Goal: Task Accomplishment & Management: Manage account settings

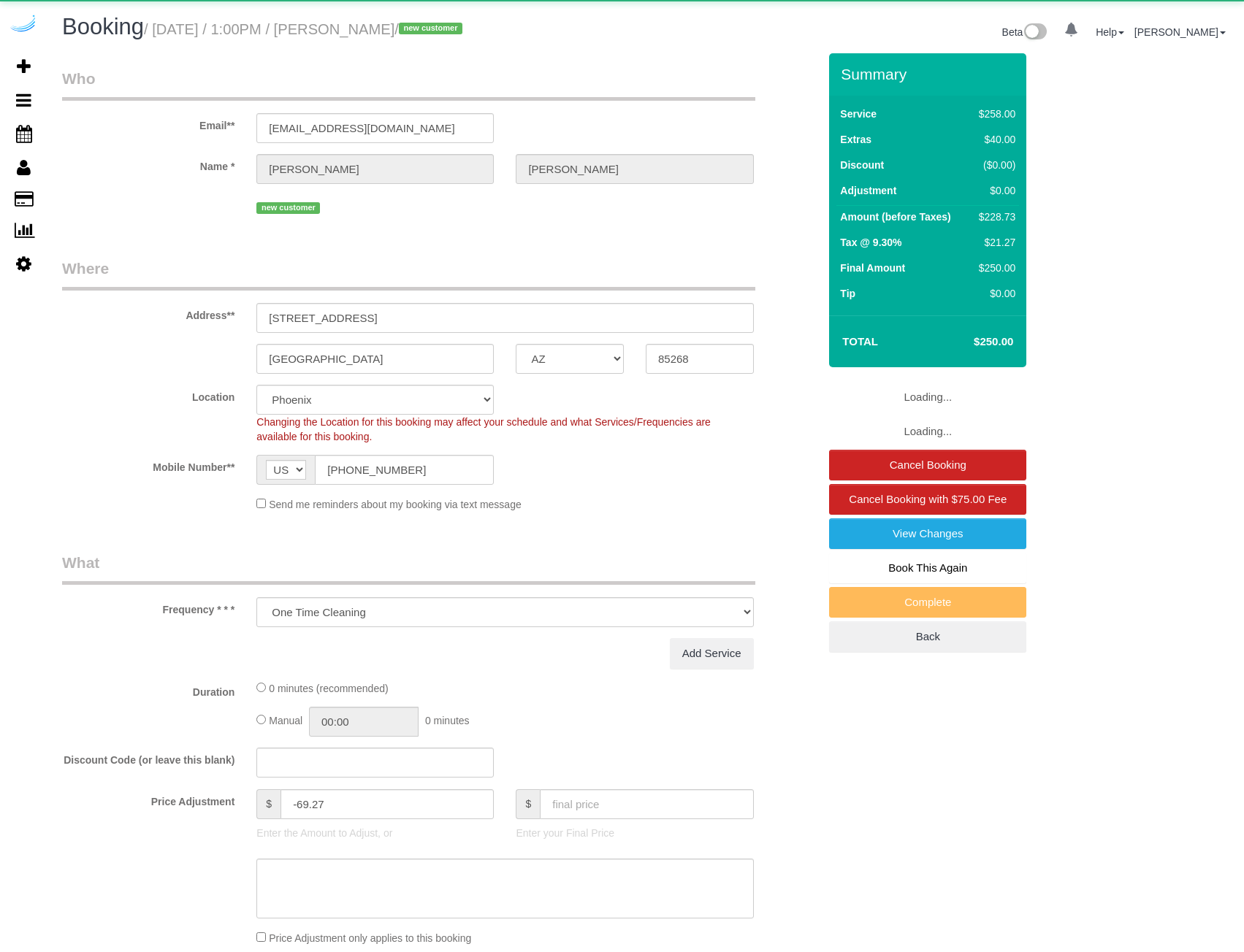
select select "AZ"
select select "number:9"
select select "5"
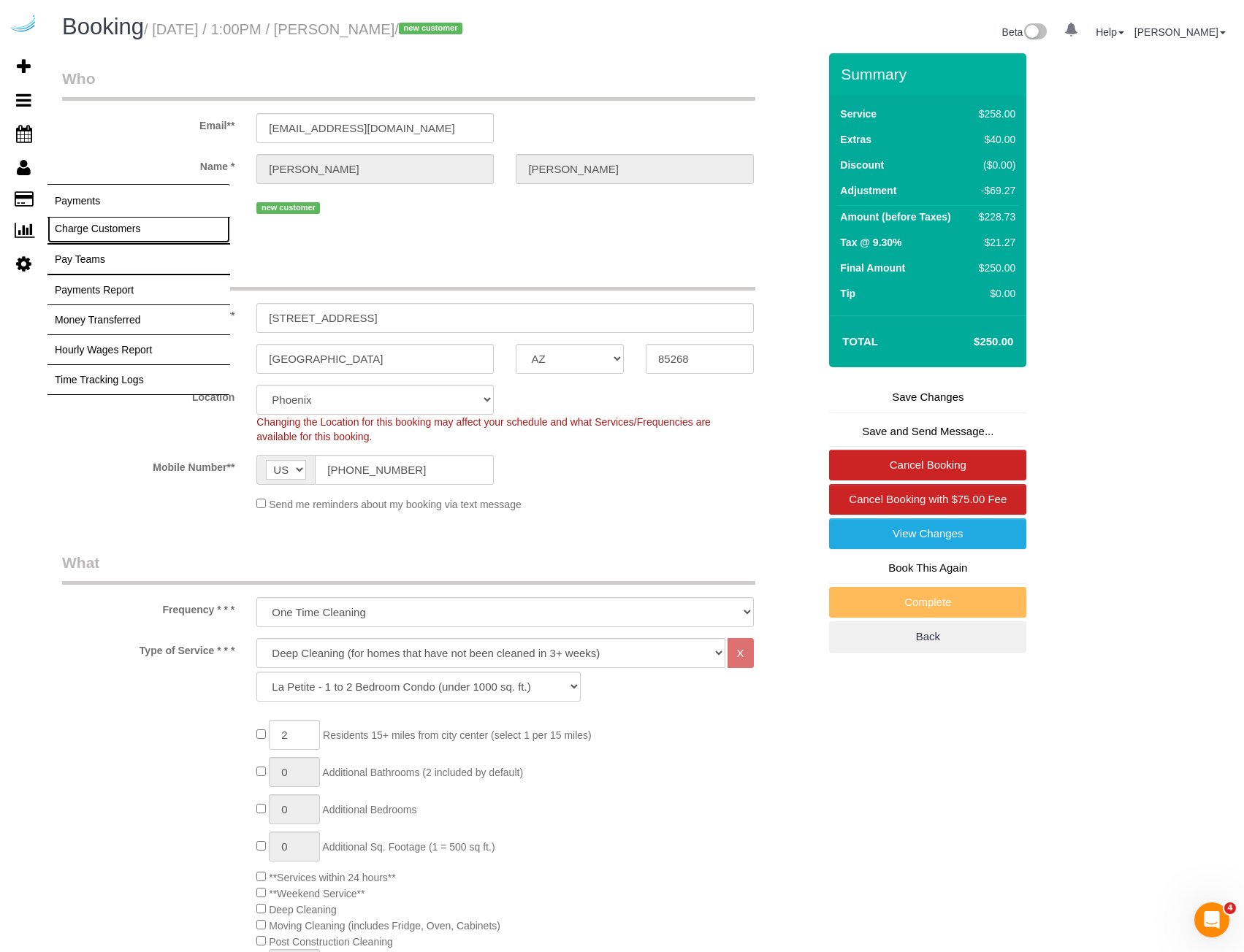
click at [110, 233] on link "Charge Customers" at bounding box center [139, 228] width 182 height 30
select select
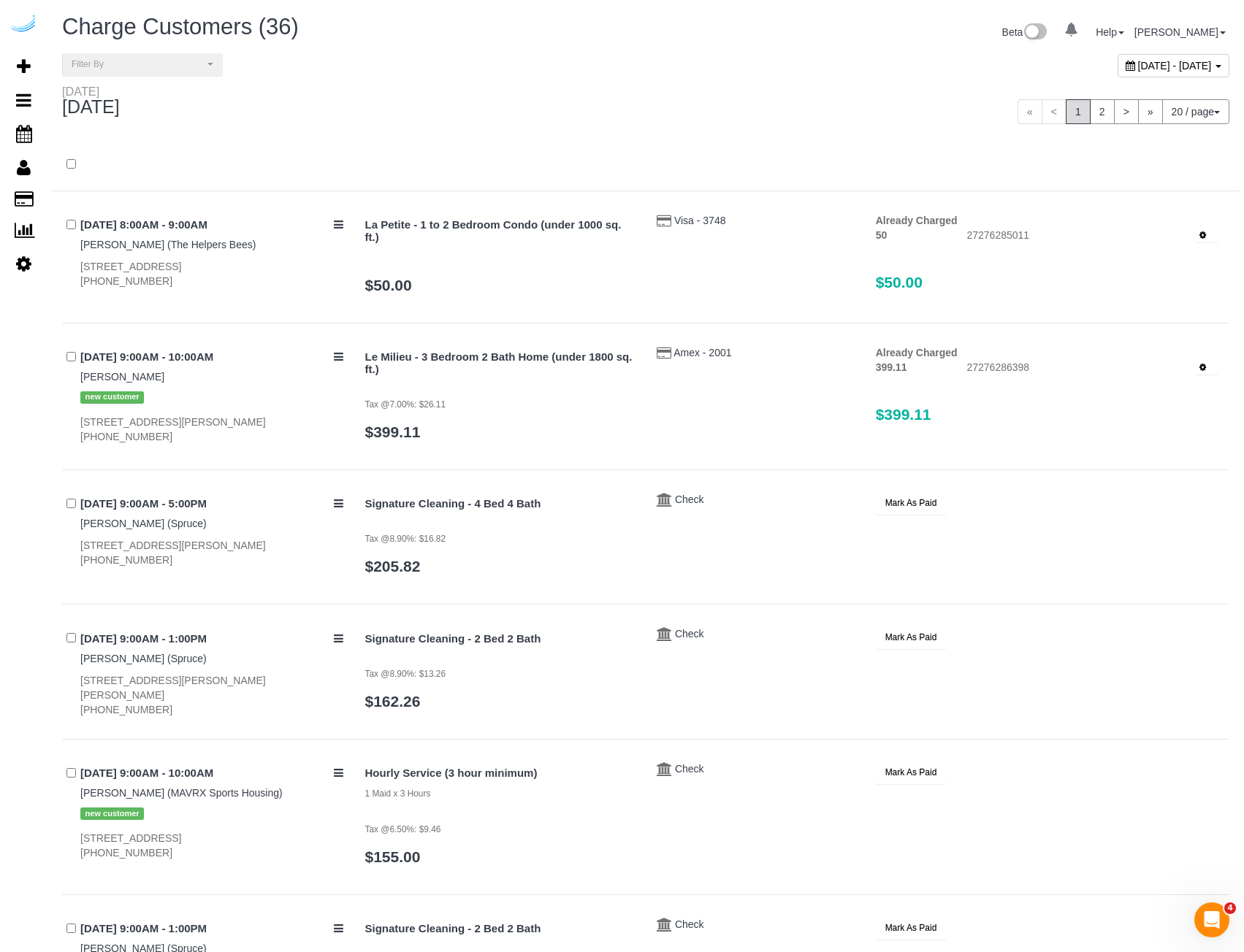
click at [1138, 61] on span "[DATE] - [DATE]" at bounding box center [1175, 66] width 74 height 11
type input "**********"
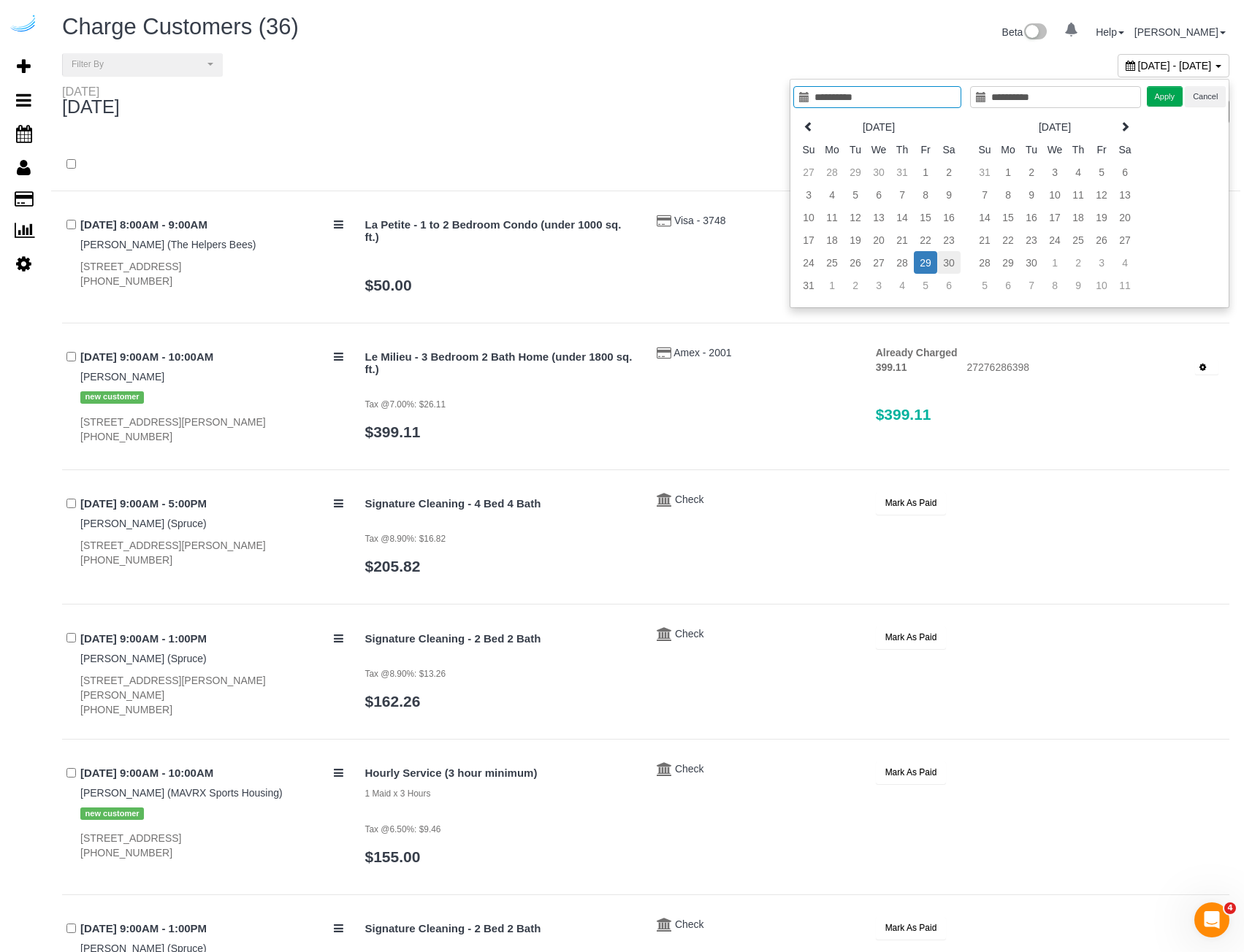
type input "**********"
click at [950, 260] on td "30" at bounding box center [948, 263] width 23 height 23
type input "**********"
click at [950, 260] on td "30" at bounding box center [948, 263] width 23 height 23
type input "**********"
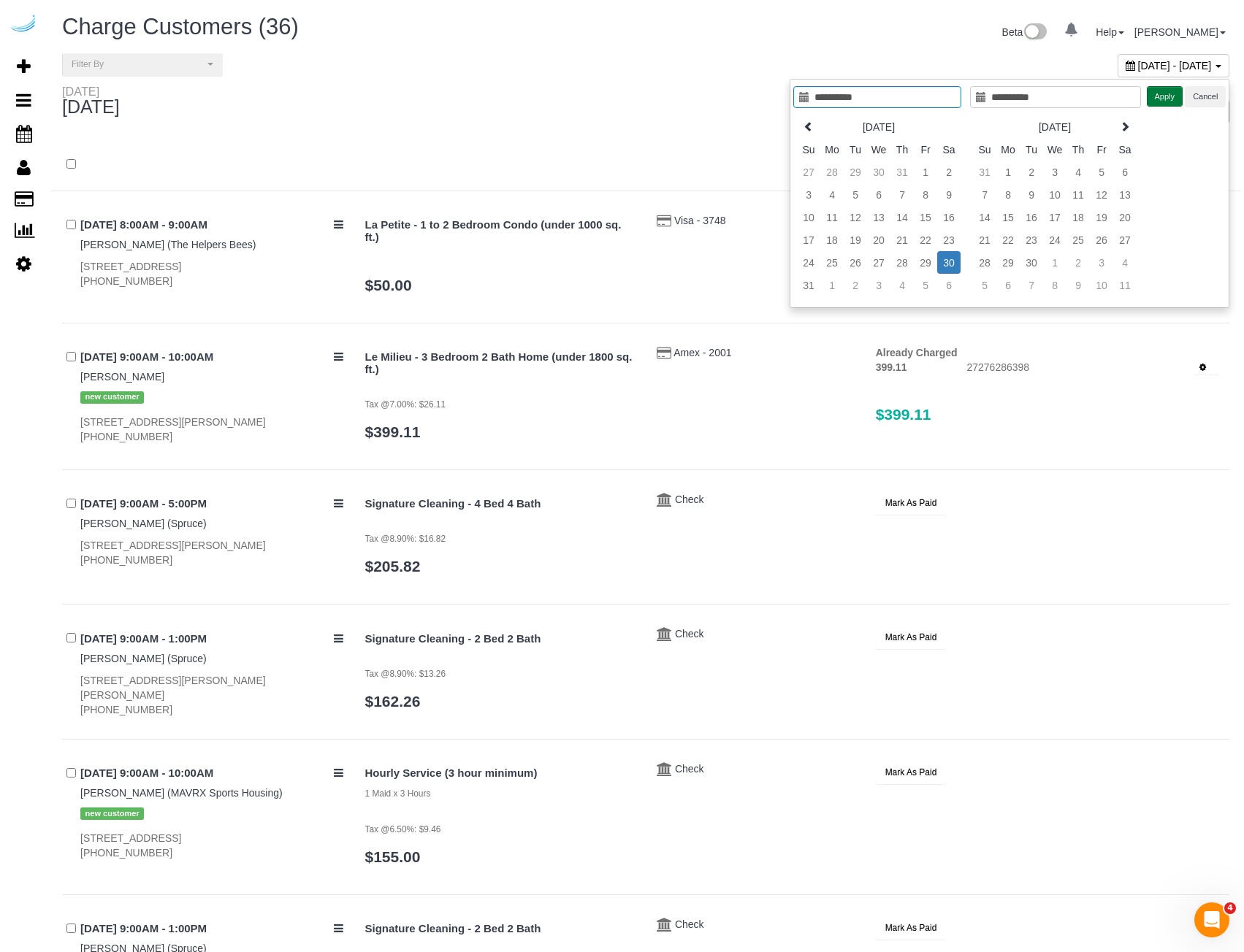
click at [1165, 92] on button "Apply" at bounding box center [1165, 97] width 36 height 21
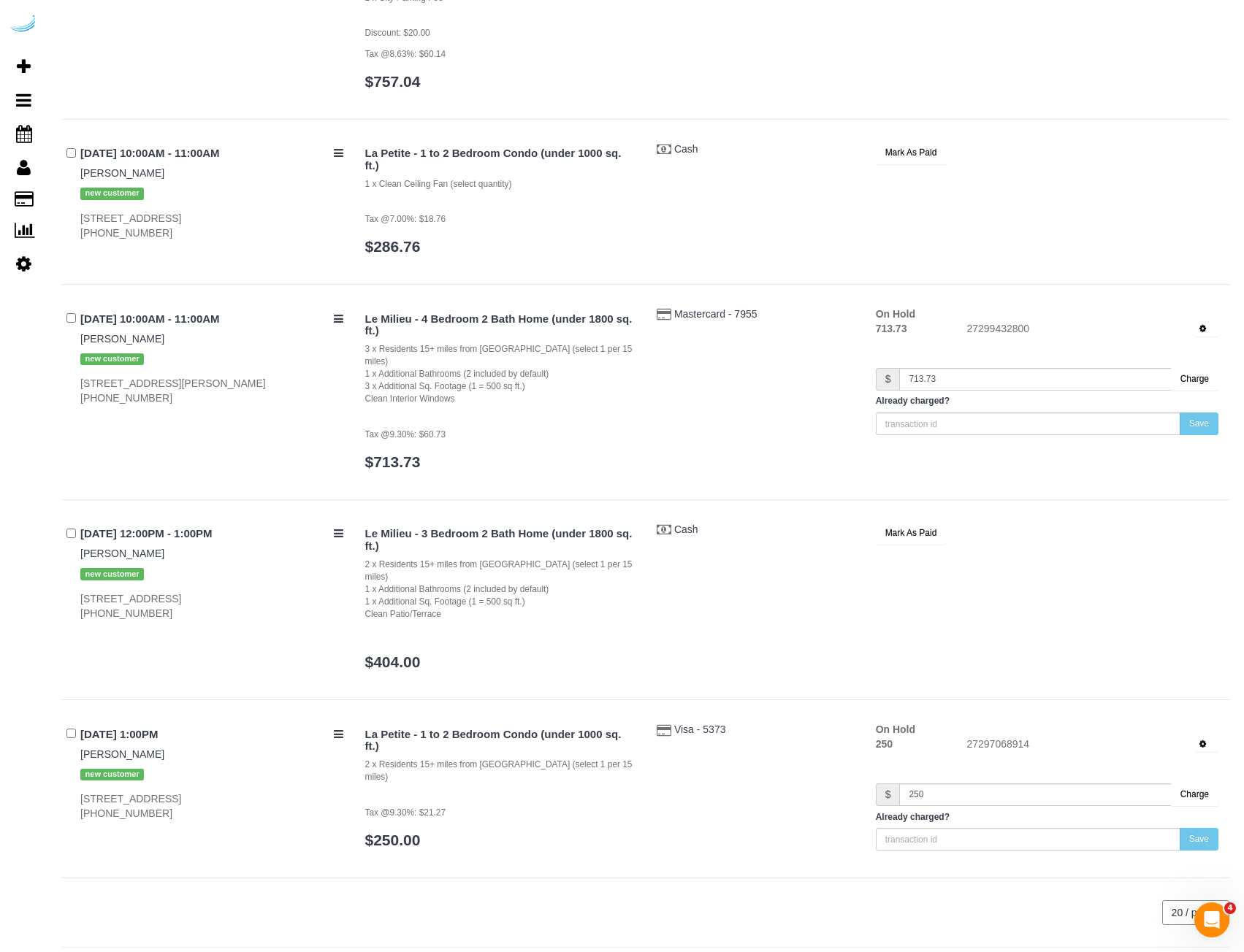
scroll to position [901, 0]
click at [682, 722] on span "Visa - 5373" at bounding box center [699, 728] width 52 height 11
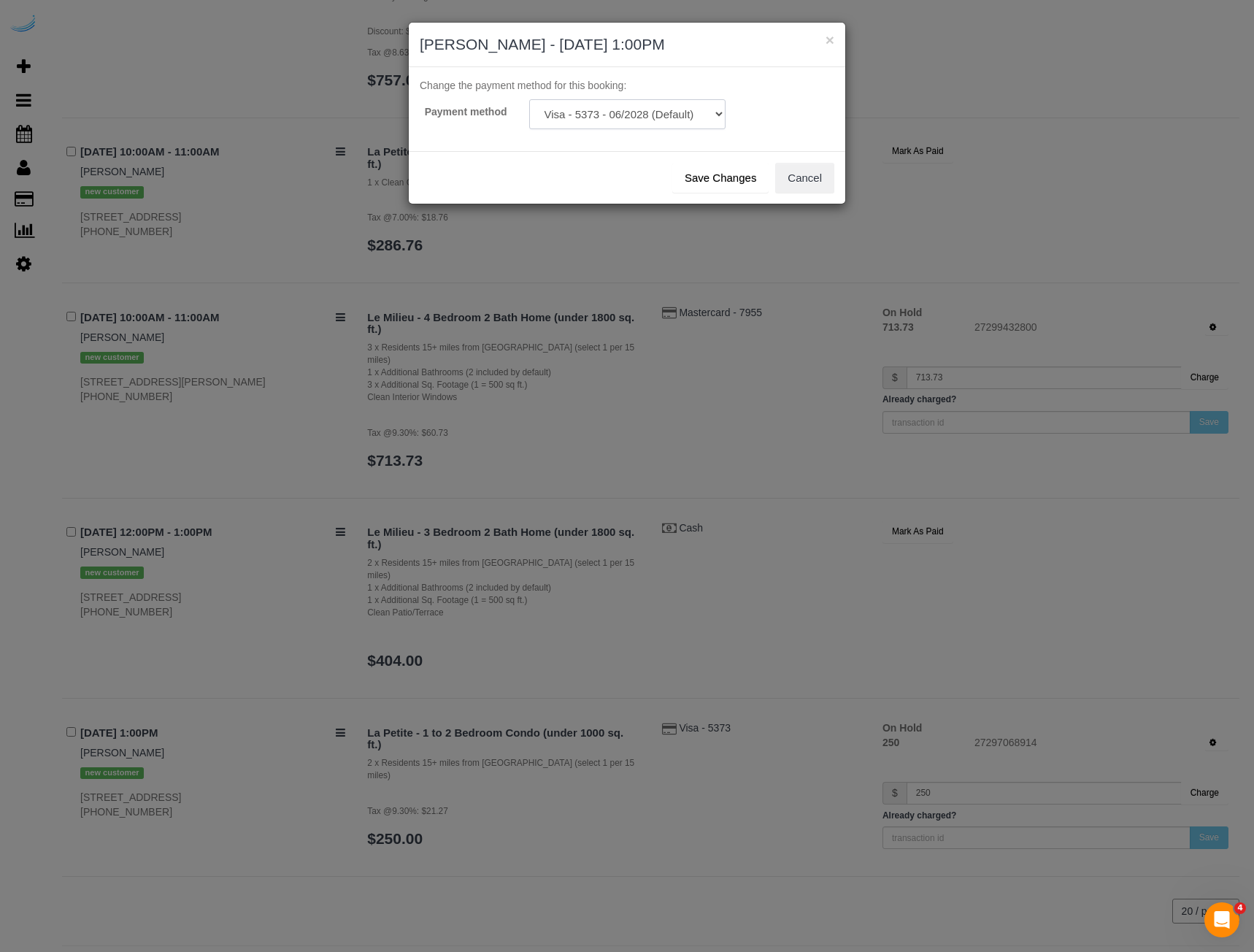
click at [680, 120] on select "Visa - 5373 - 06/2028 (Default) Add Credit Card ─────────────── Cash Check Payp…" at bounding box center [627, 114] width 196 height 30
click at [822, 183] on button "Cancel" at bounding box center [805, 177] width 59 height 30
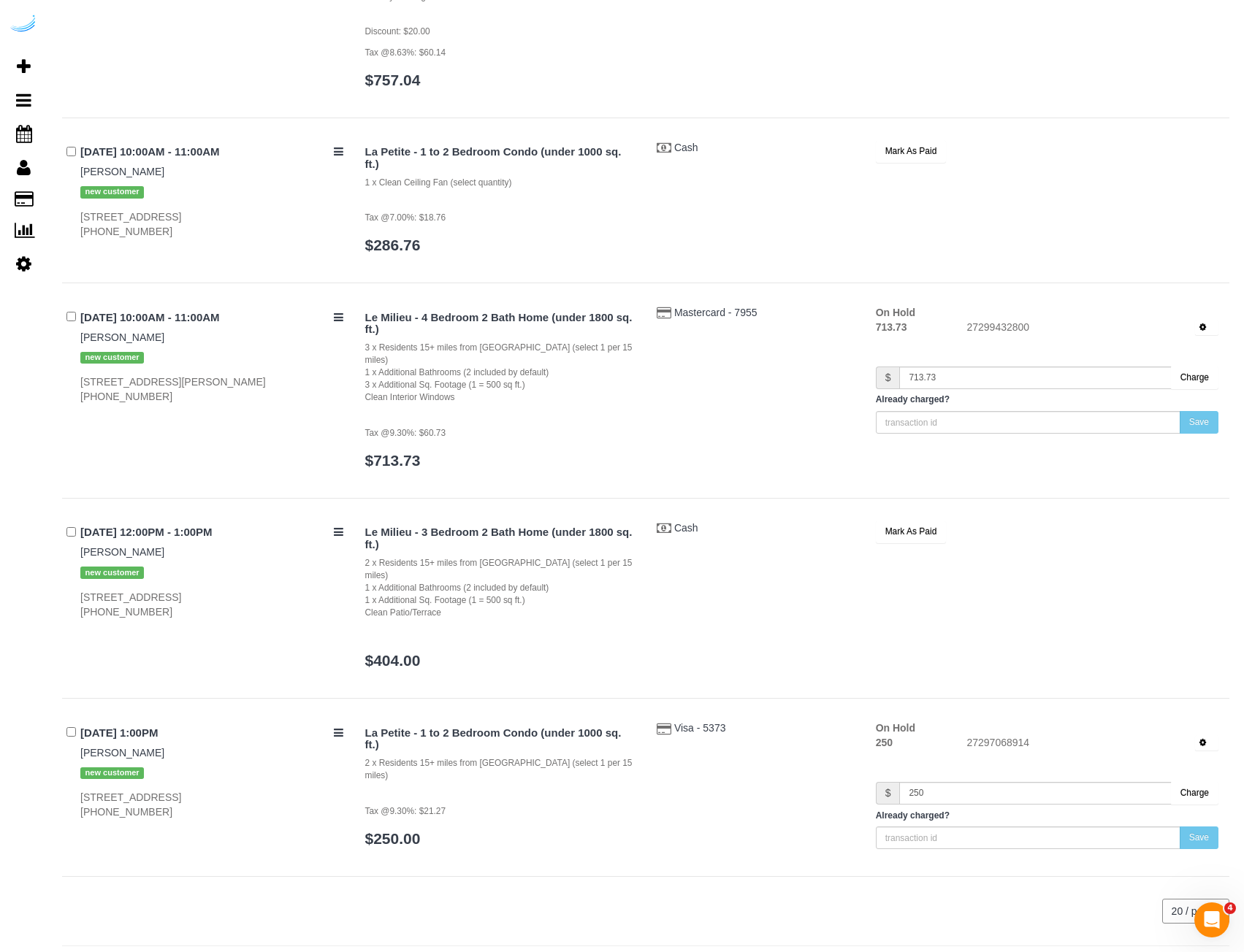
drag, startPoint x: 960, startPoint y: 610, endPoint x: 1002, endPoint y: 653, distance: 60.1
click at [963, 610] on div "Le Milieu - 3 Bedroom 2 Bath Home (under 1800 sq. ft.) 2 x Residents 15+ miles …" at bounding box center [792, 602] width 876 height 163
click at [1206, 735] on button "button" at bounding box center [1206, 743] width 23 height 16
click at [921, 628] on div "Le Milieu - 3 Bedroom 2 Bath Home (under 1800 sq. ft.) 2 x Residents 15+ miles …" at bounding box center [792, 602] width 876 height 163
click at [1024, 576] on div "Le Milieu - 3 Bedroom 2 Bath Home (under 1800 sq. ft.) 2 x Residents 15+ miles …" at bounding box center [792, 602] width 876 height 163
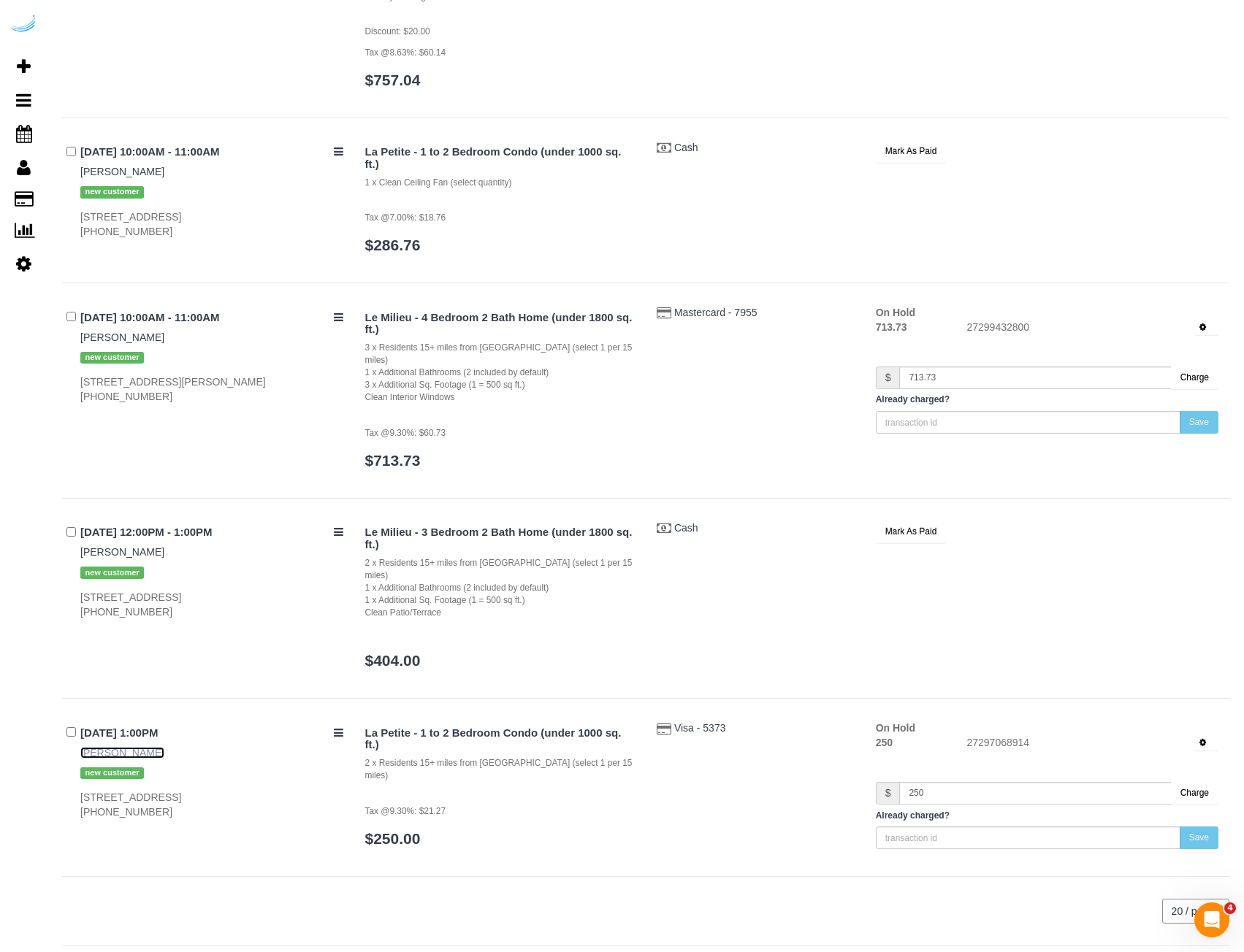
click at [141, 747] on link "[PERSON_NAME]" at bounding box center [122, 752] width 84 height 11
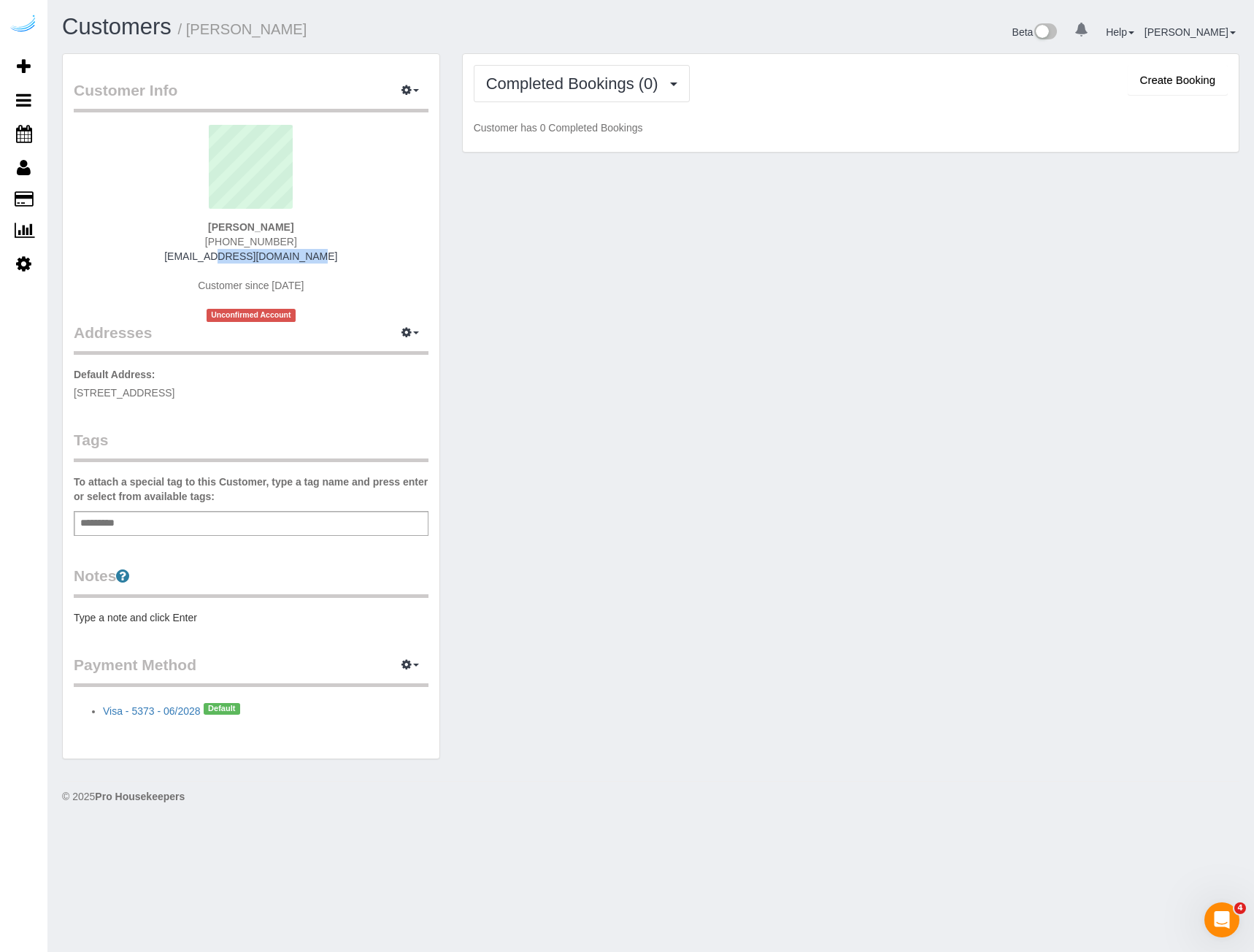
drag, startPoint x: 307, startPoint y: 256, endPoint x: 197, endPoint y: 249, distance: 110.2
click at [197, 249] on div "Ann Rutkowski (773) 613-9243 mirasimon@att.net Customer since 2025 Unconfirmed …" at bounding box center [251, 223] width 355 height 197
copy link "mirasimon@att.net"
click at [598, 89] on span "Completed Bookings (0)" at bounding box center [576, 84] width 180 height 18
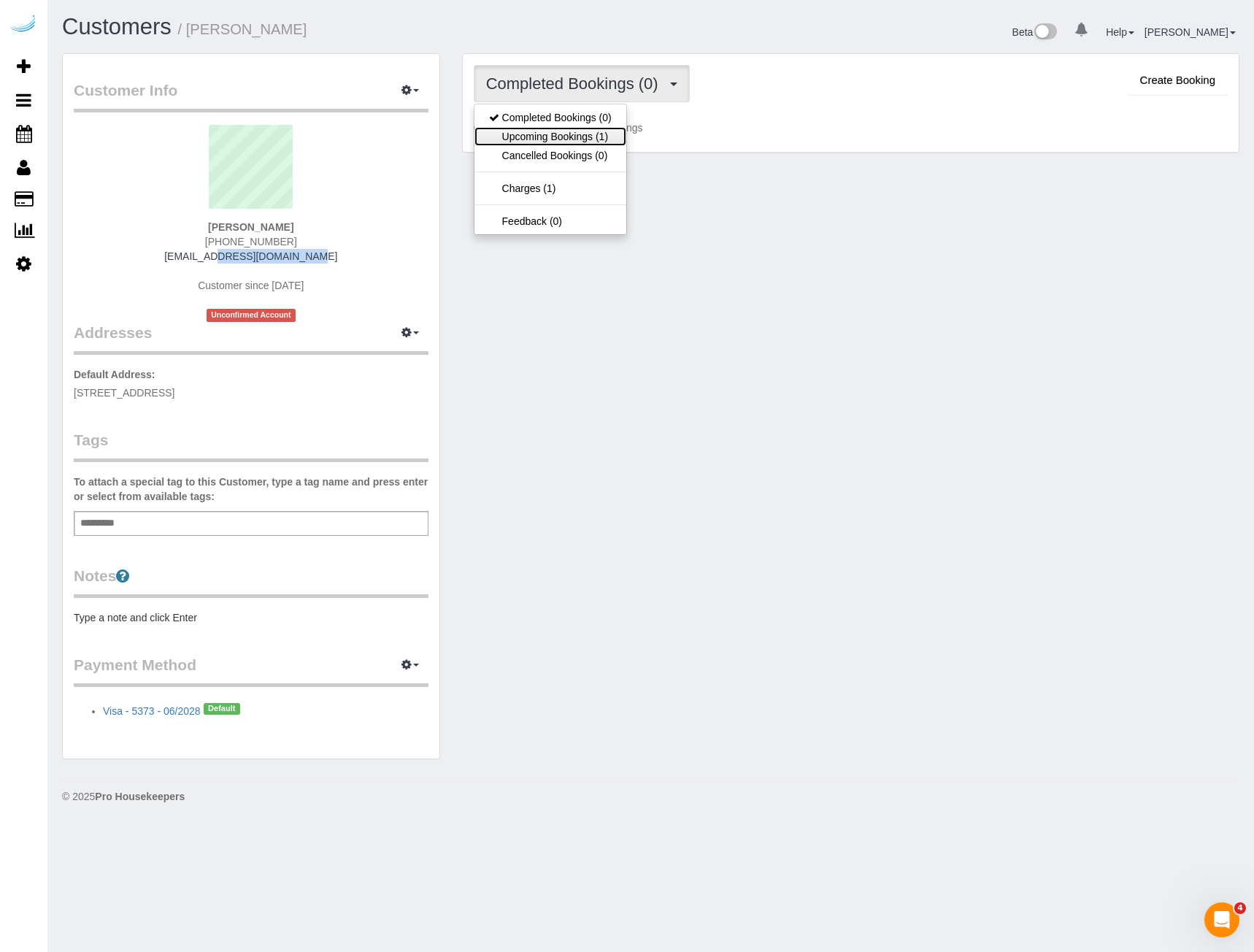
click at [595, 141] on link "Upcoming Bookings (1)" at bounding box center [550, 136] width 152 height 19
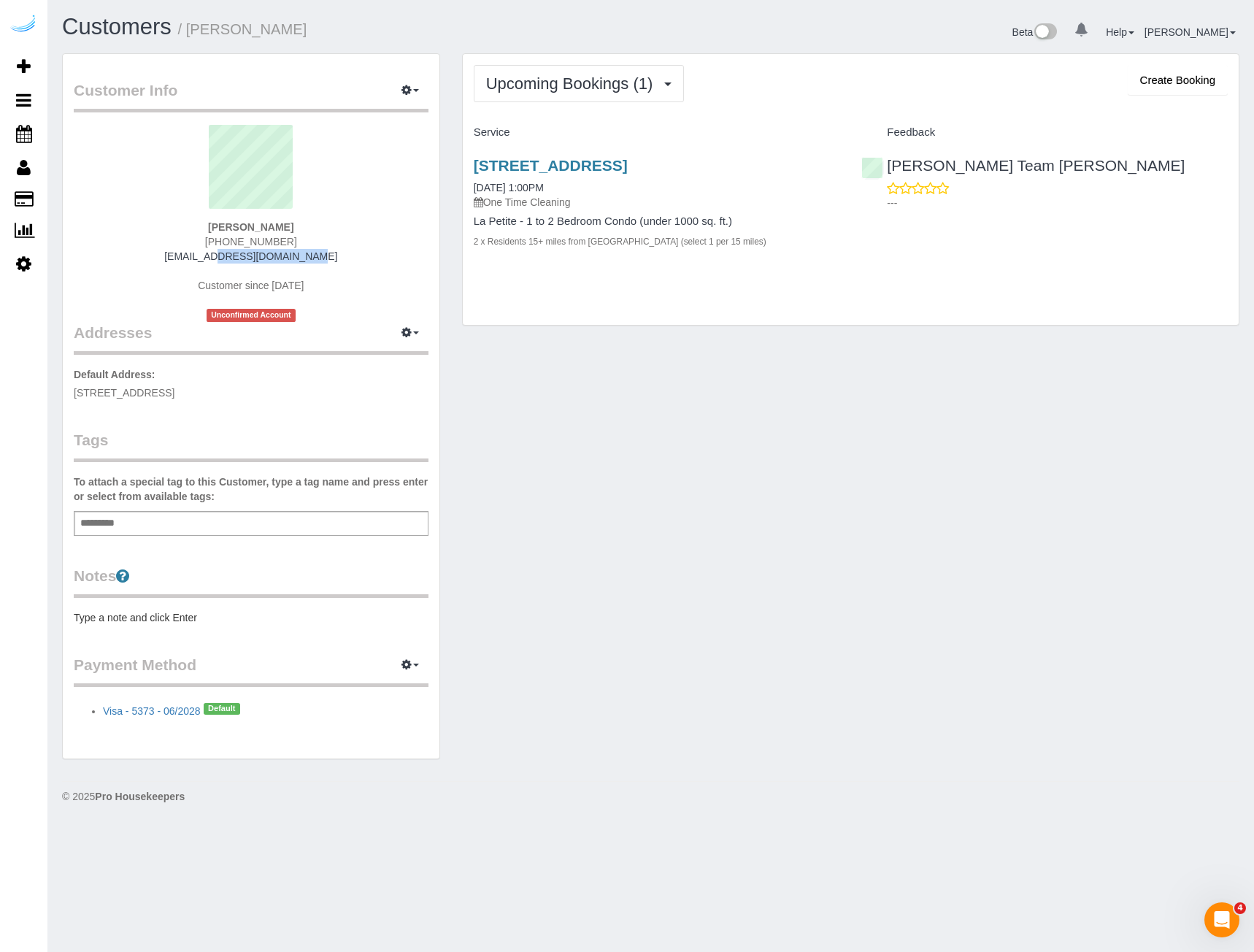
click at [210, 706] on span "Default" at bounding box center [222, 709] width 36 height 11
click at [181, 706] on link "Visa - 5373 - 06/2028" at bounding box center [151, 711] width 98 height 11
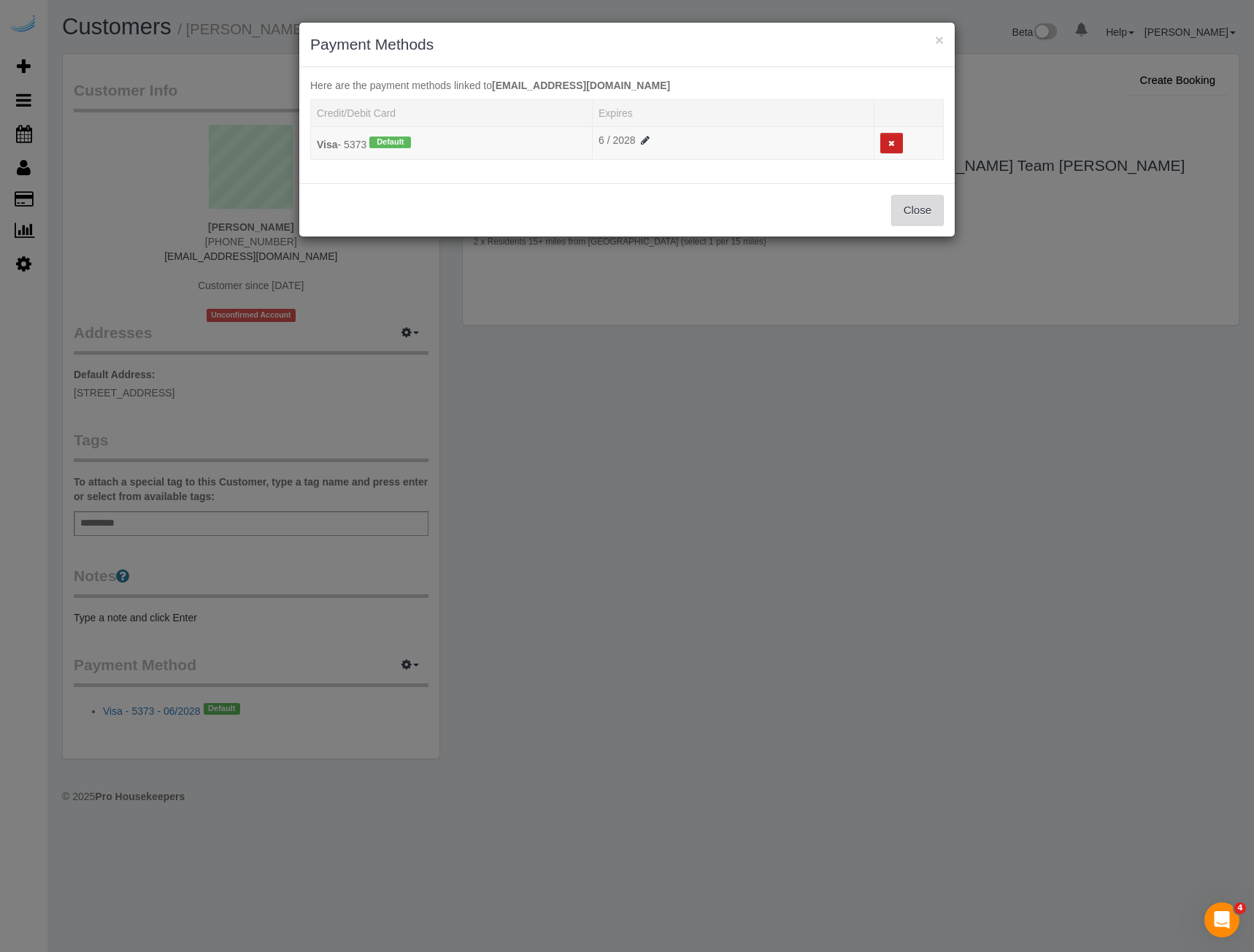
click at [918, 217] on button "Close" at bounding box center [917, 209] width 53 height 30
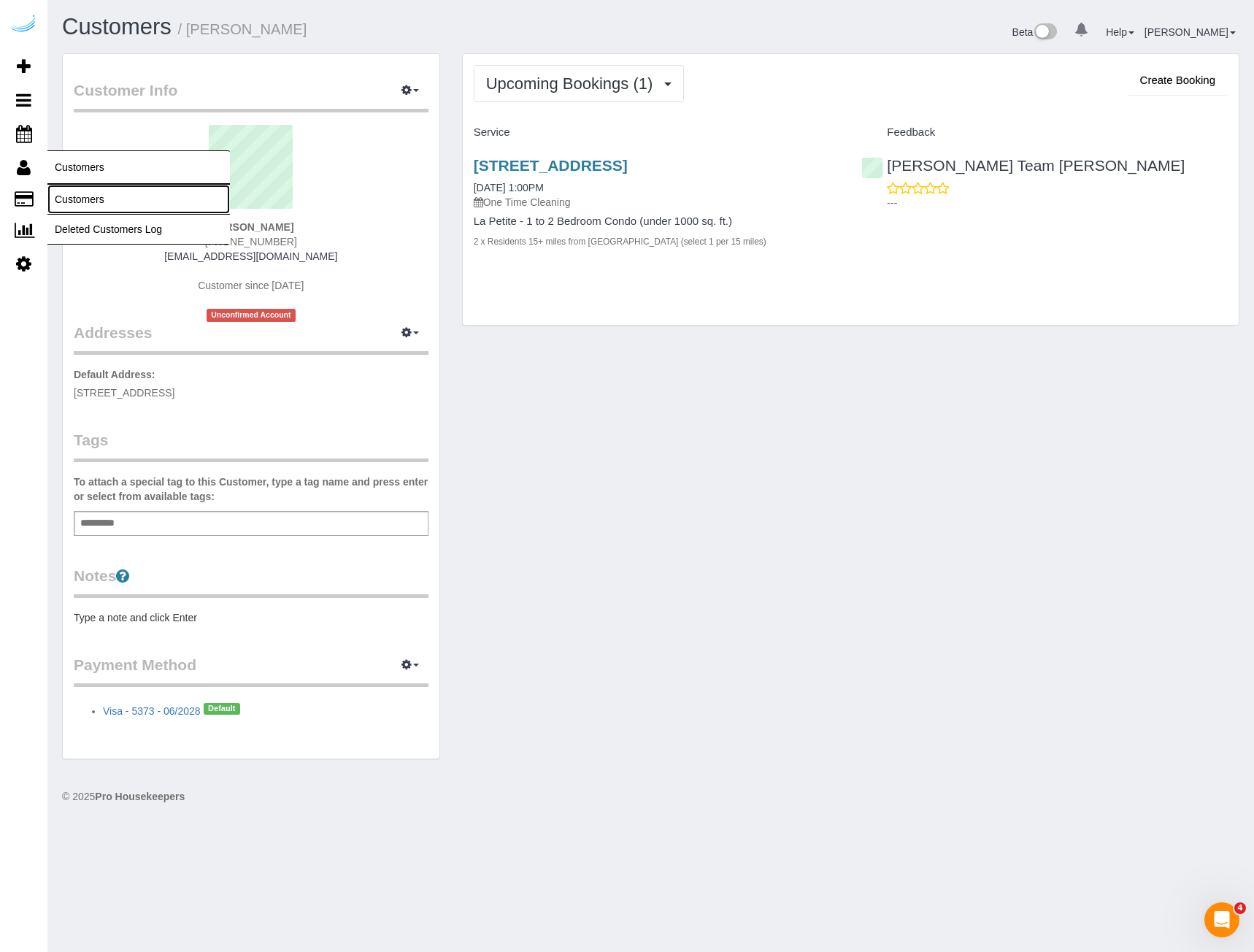
click at [89, 203] on link "Customers" at bounding box center [139, 200] width 182 height 30
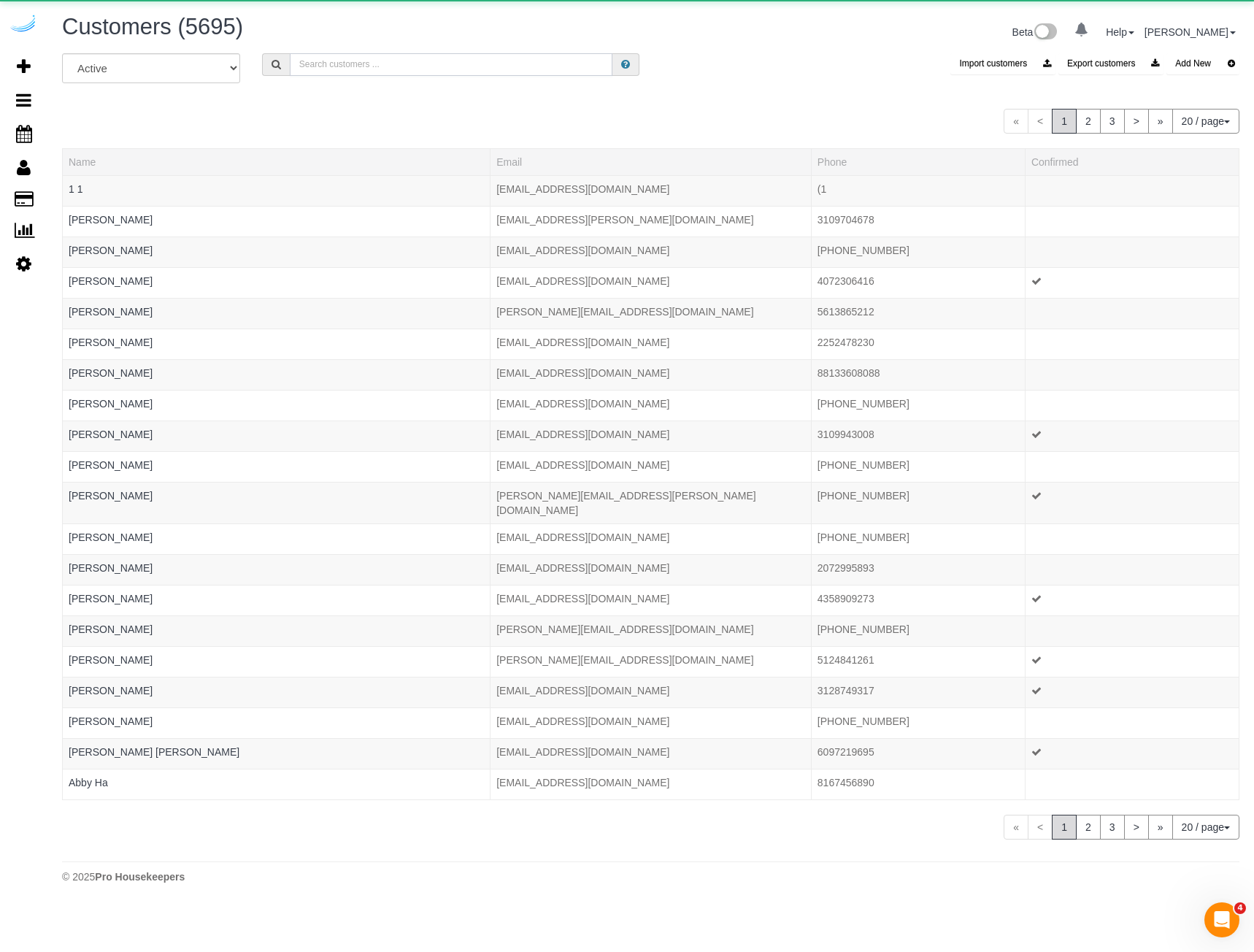
click at [380, 61] on input "text" at bounding box center [452, 65] width 324 height 23
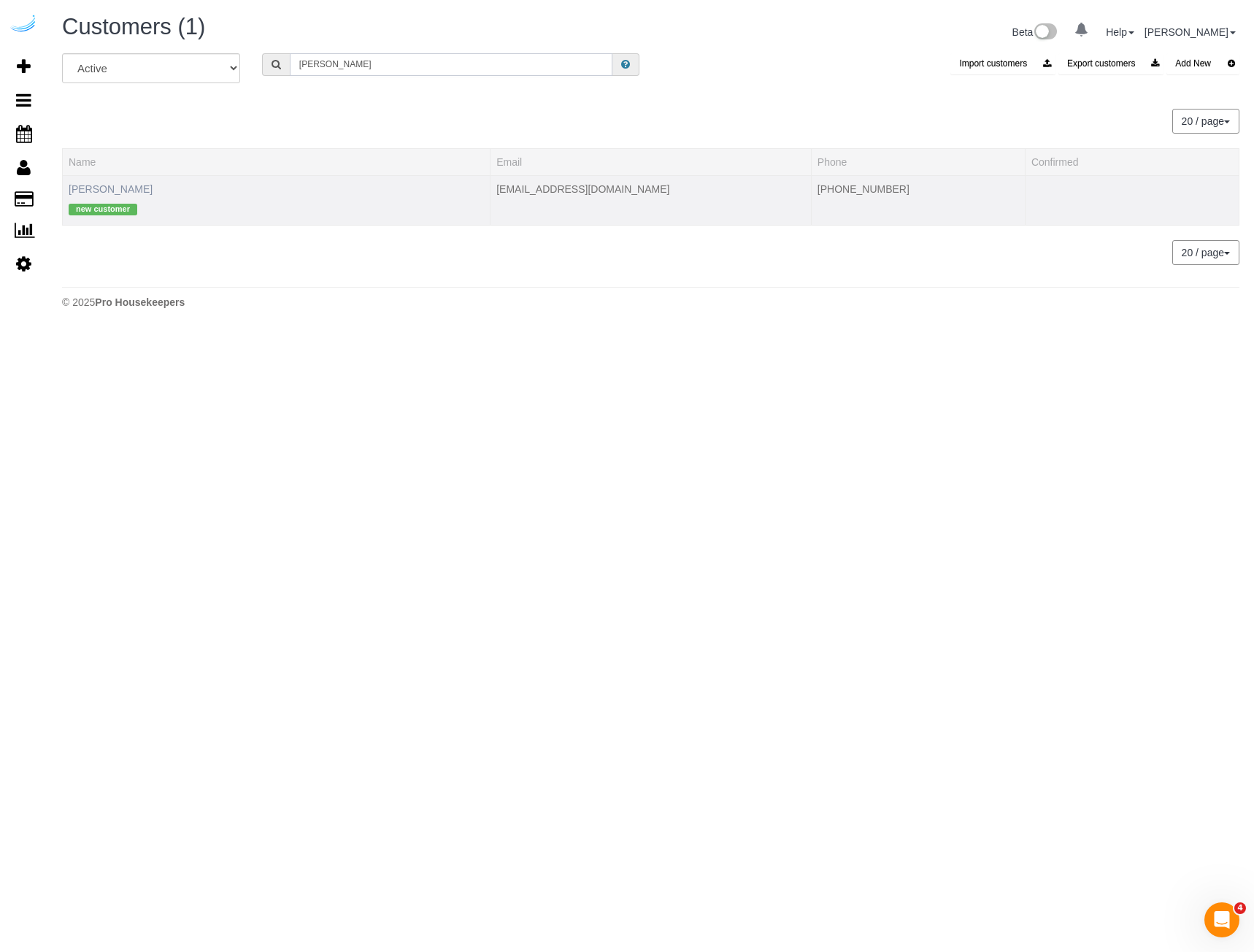
type input "jonathan williams"
click at [135, 185] on link "[PERSON_NAME]" at bounding box center [111, 189] width 84 height 11
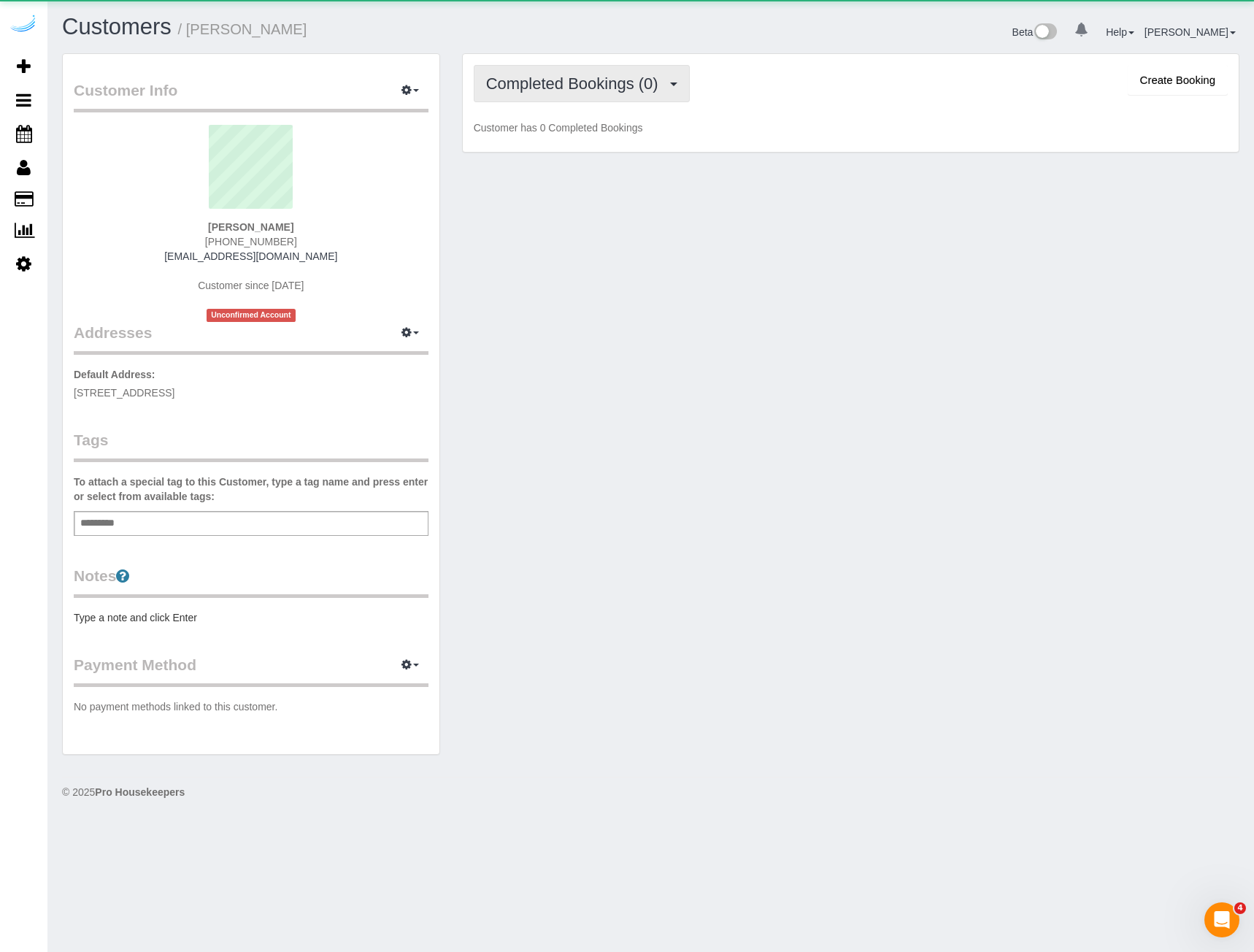
click at [621, 86] on span "Completed Bookings (0)" at bounding box center [576, 84] width 180 height 18
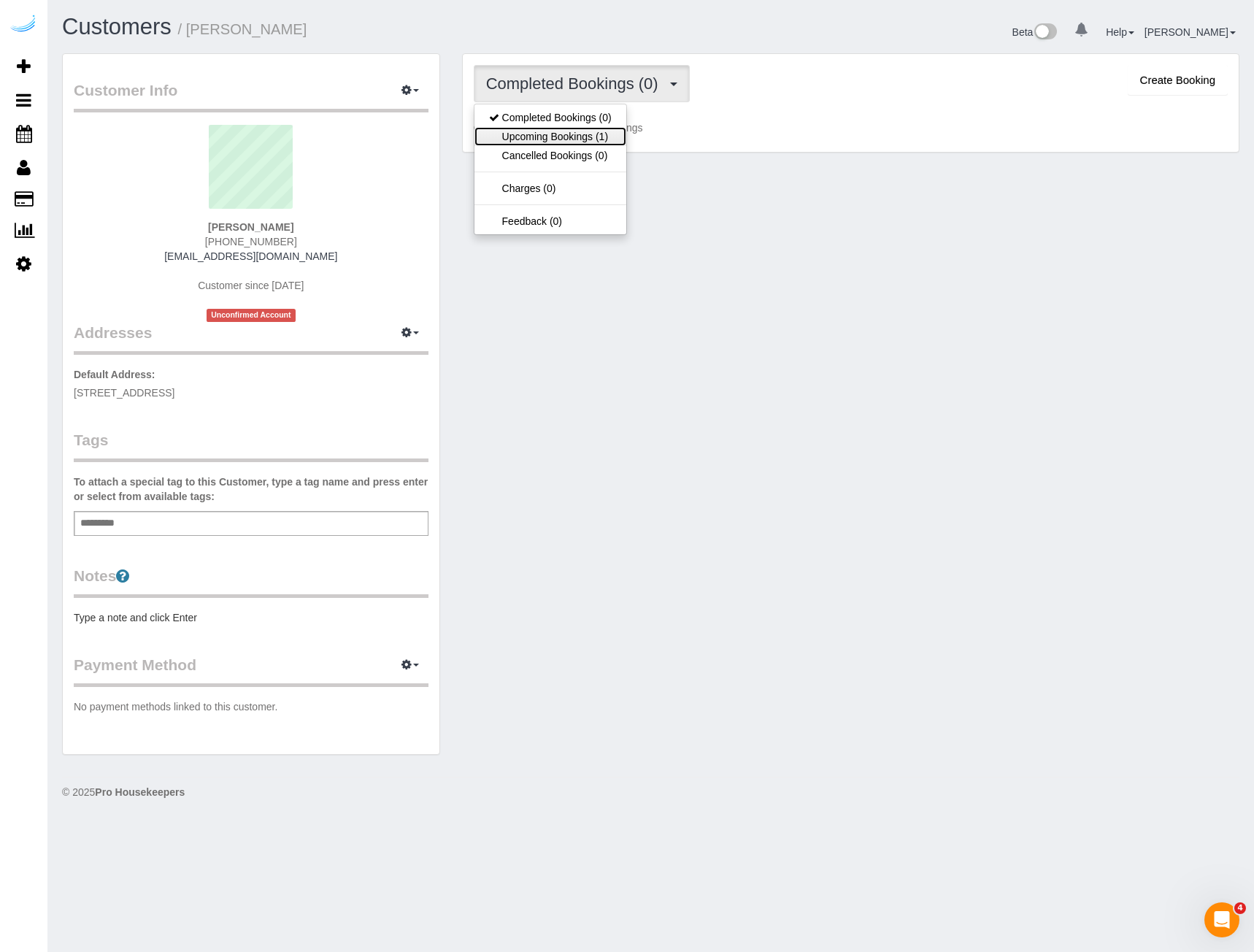
click at [581, 128] on link "Upcoming Bookings (1)" at bounding box center [550, 136] width 152 height 19
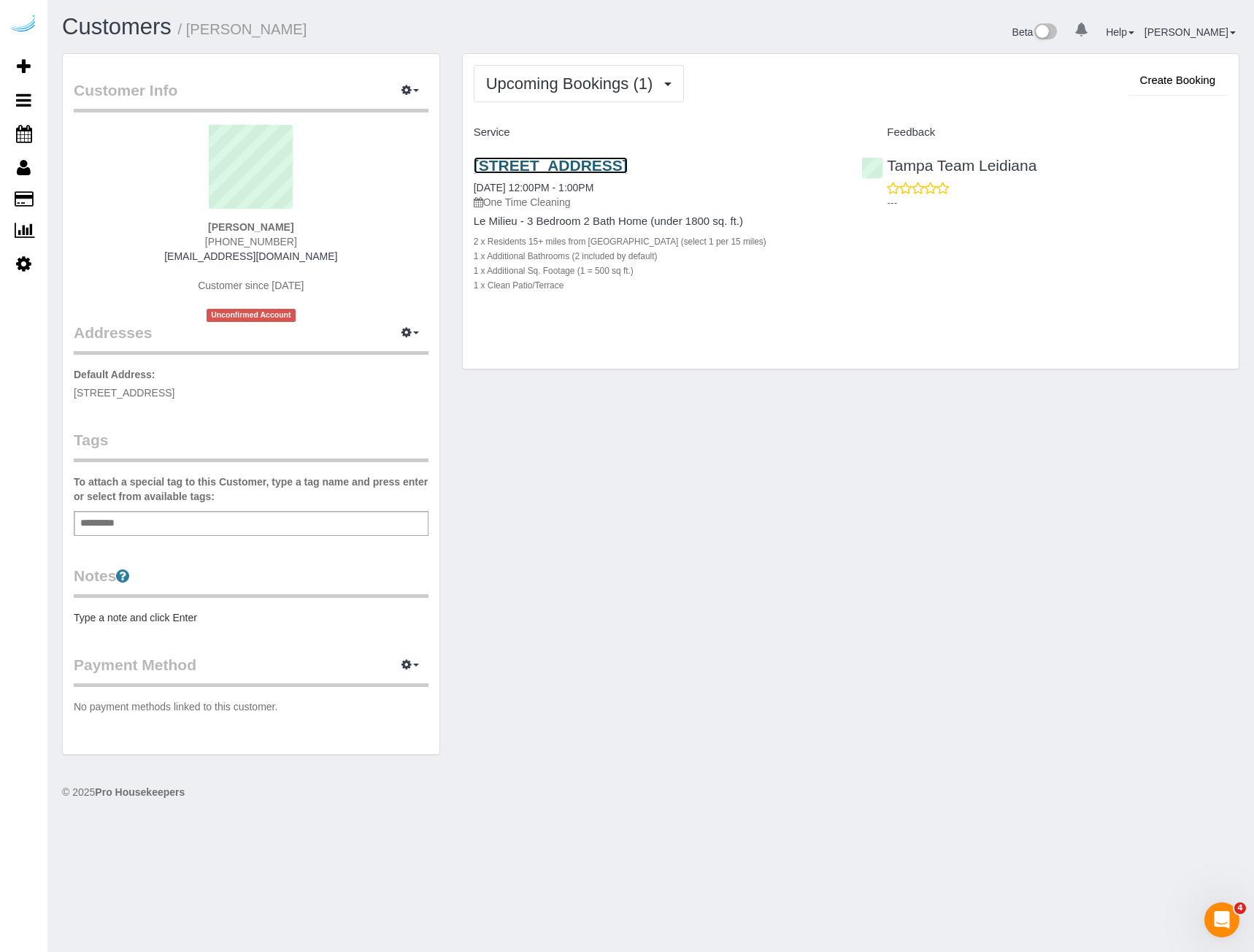
click at [623, 164] on link "[STREET_ADDRESS]" at bounding box center [551, 165] width 154 height 16
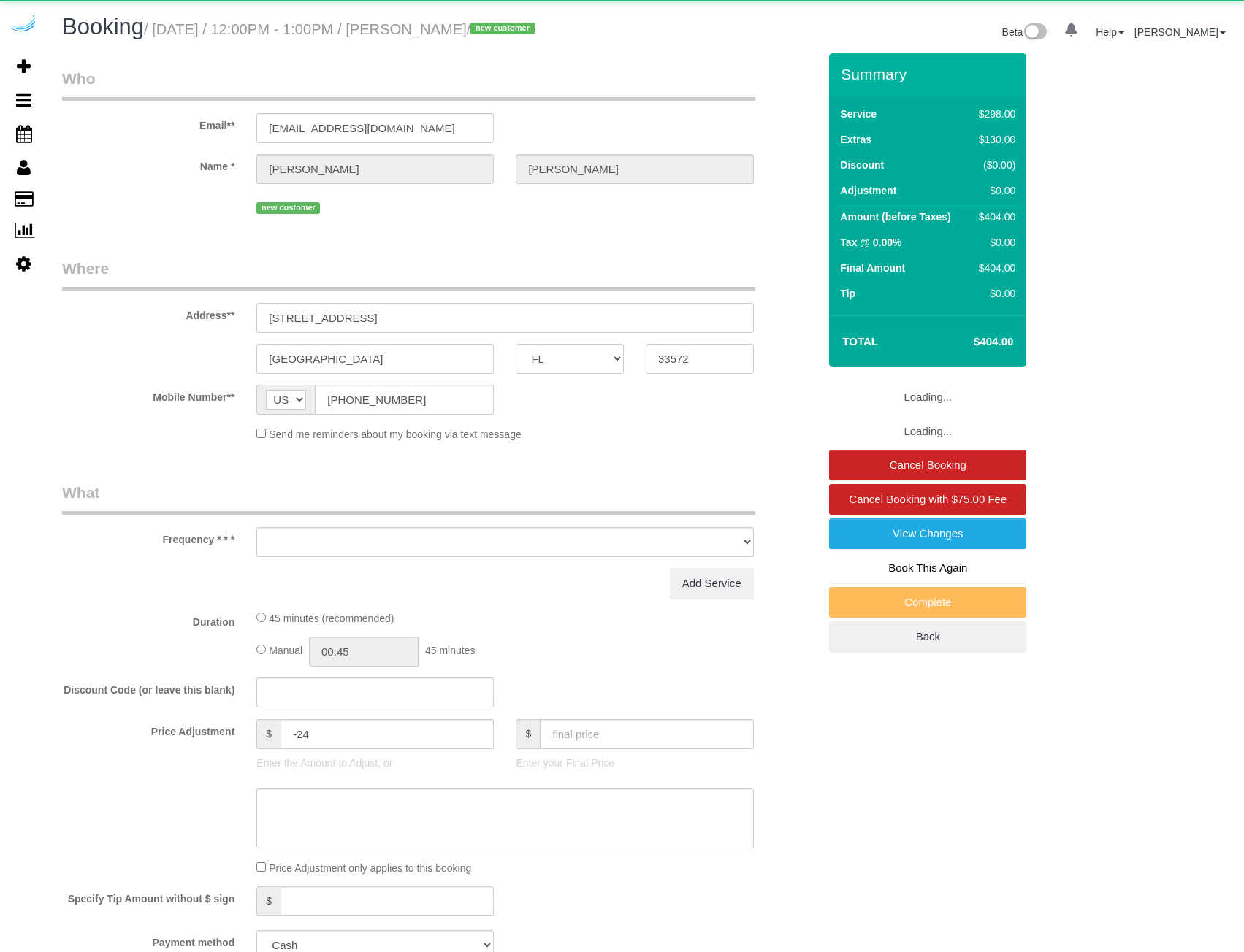
select select "FL"
select select "object:856"
select select "5"
select select "spot1"
select select "number:9"
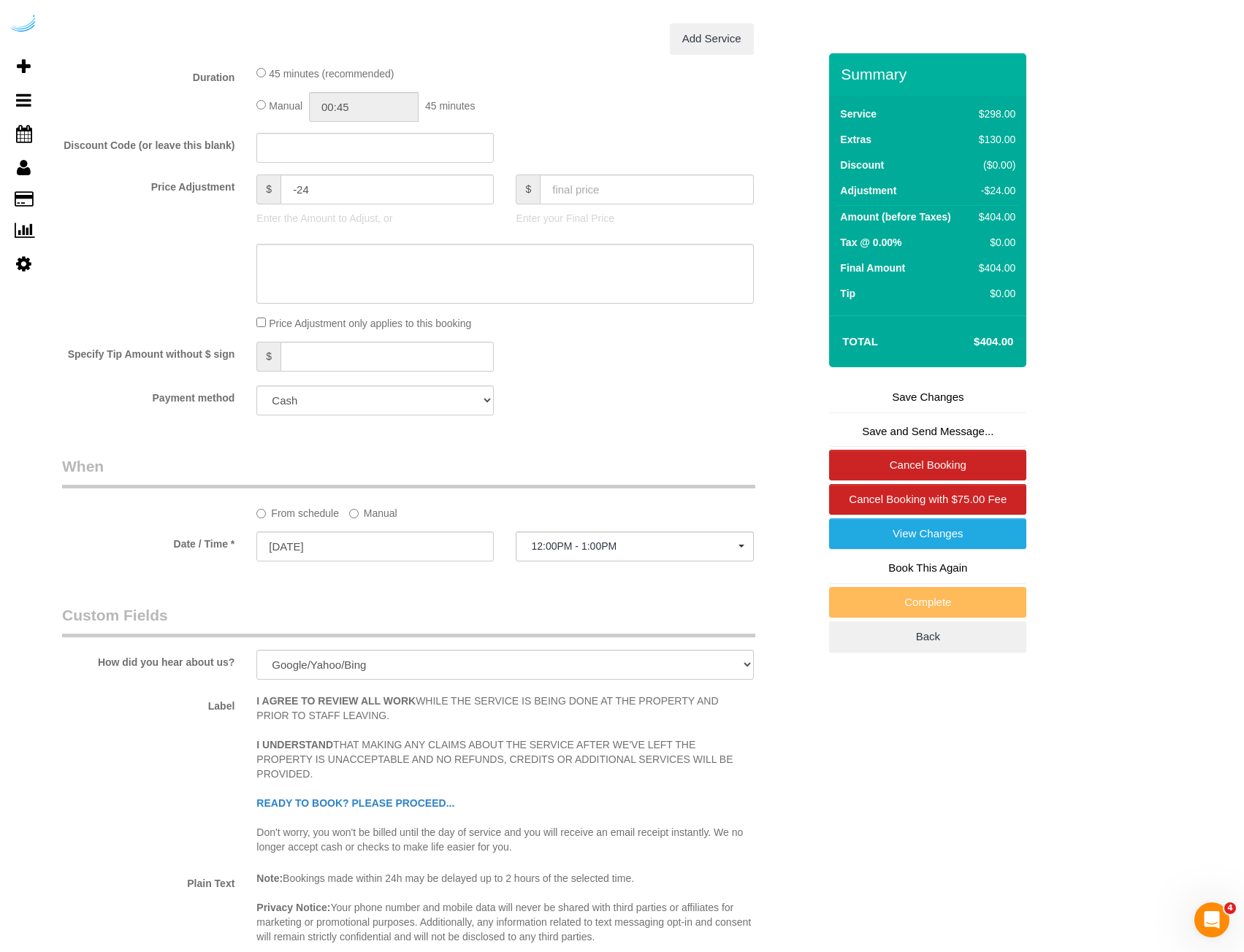
scroll to position [1423, 0]
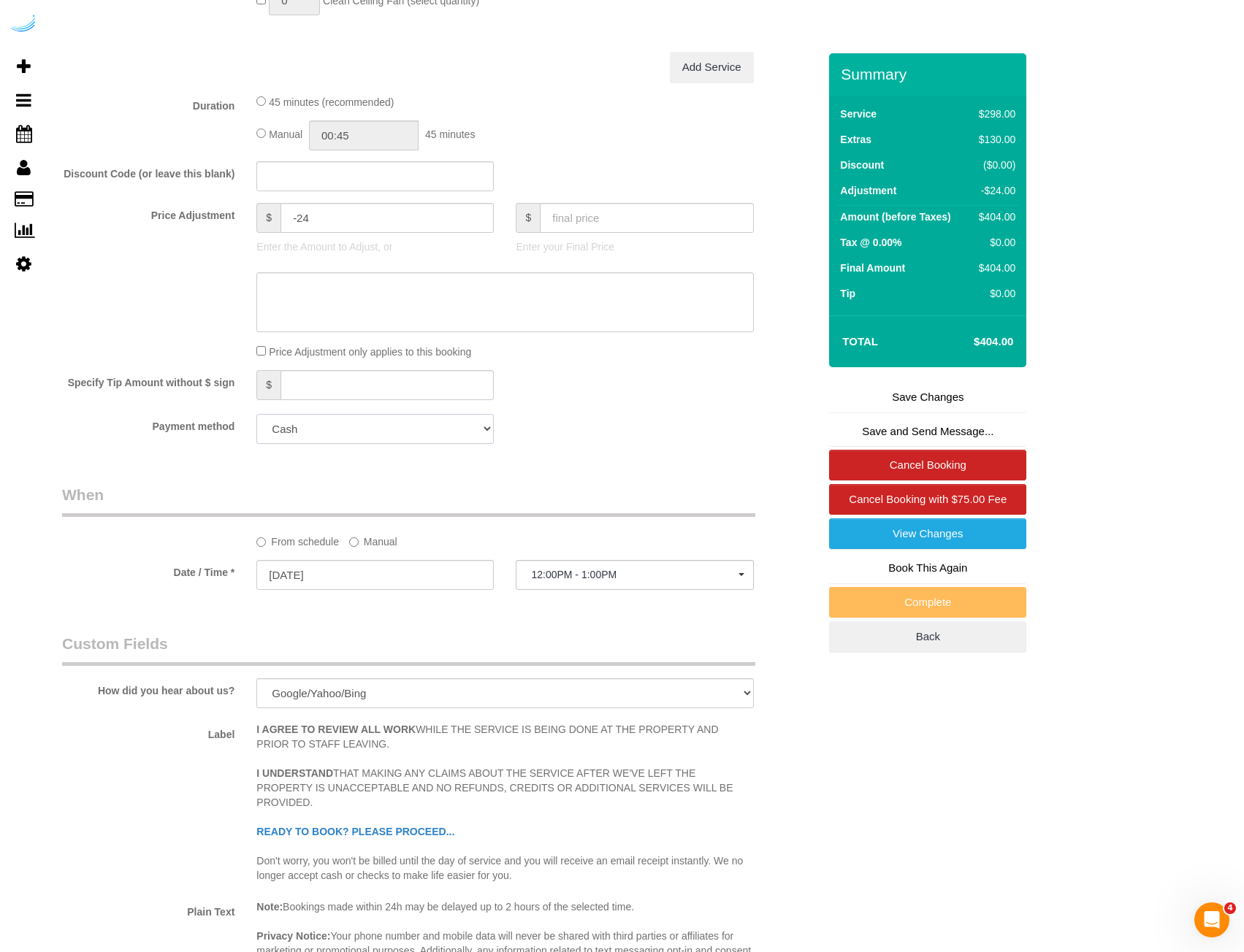
click at [466, 424] on select "Add Credit Card Cash Check Paypal" at bounding box center [375, 429] width 237 height 30
click at [654, 433] on div "Payment method Add Credit Card Cash Check Paypal" at bounding box center [440, 429] width 778 height 30
click at [537, 325] on textarea at bounding box center [505, 302] width 496 height 60
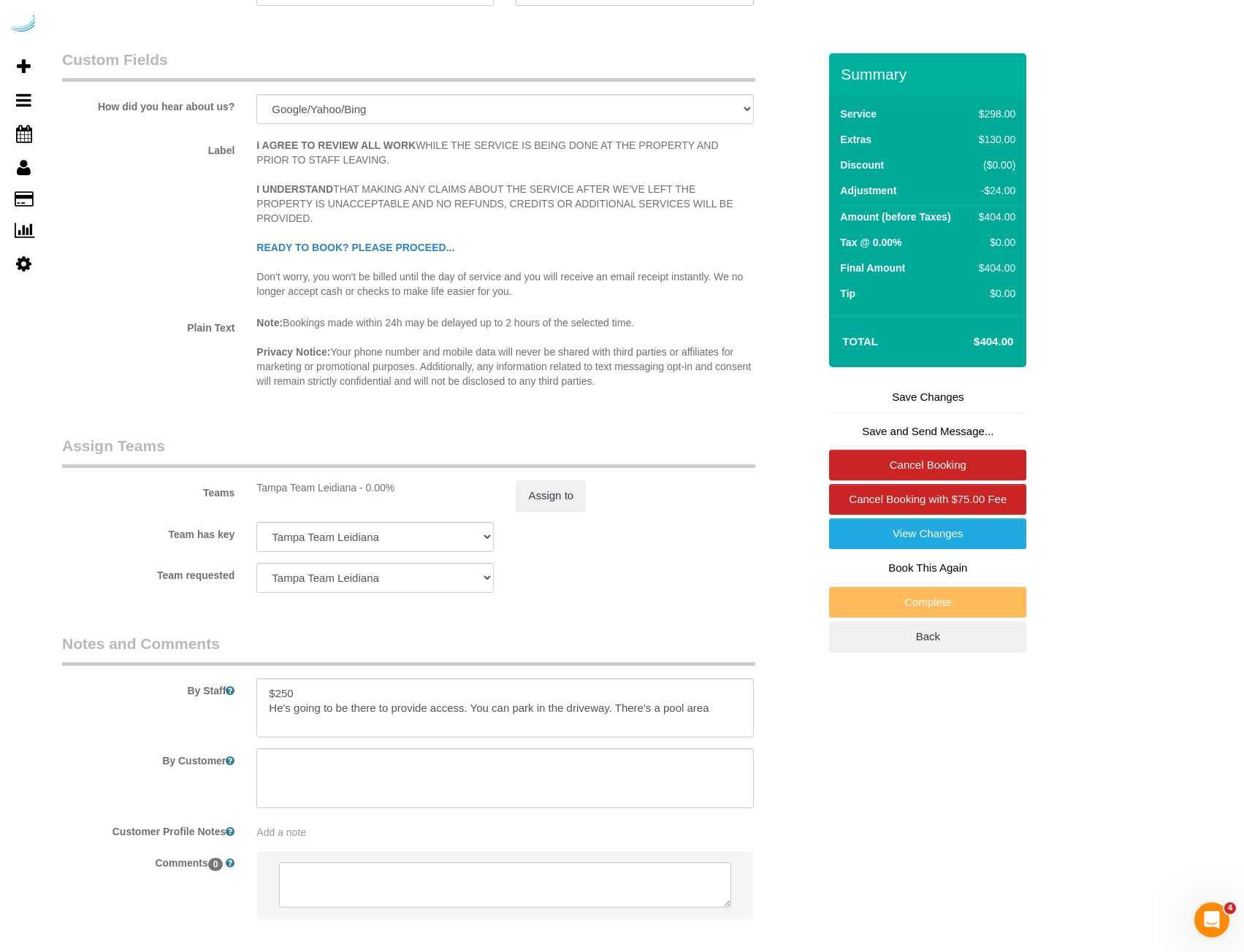
scroll to position [2080, 0]
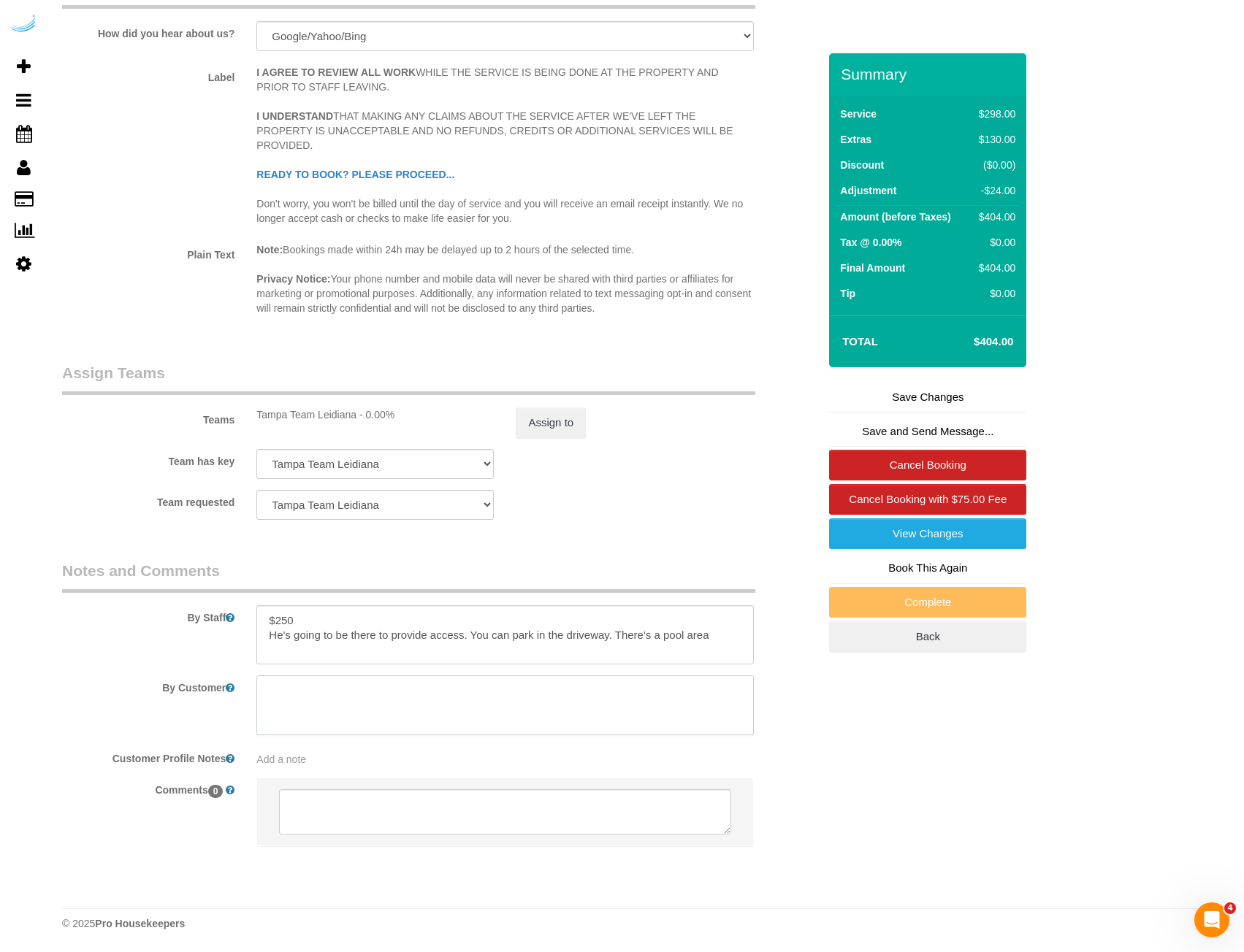
click at [373, 709] on textarea at bounding box center [505, 705] width 496 height 60
click at [716, 699] on textarea at bounding box center [505, 705] width 496 height 60
click at [690, 694] on textarea at bounding box center [505, 705] width 496 height 60
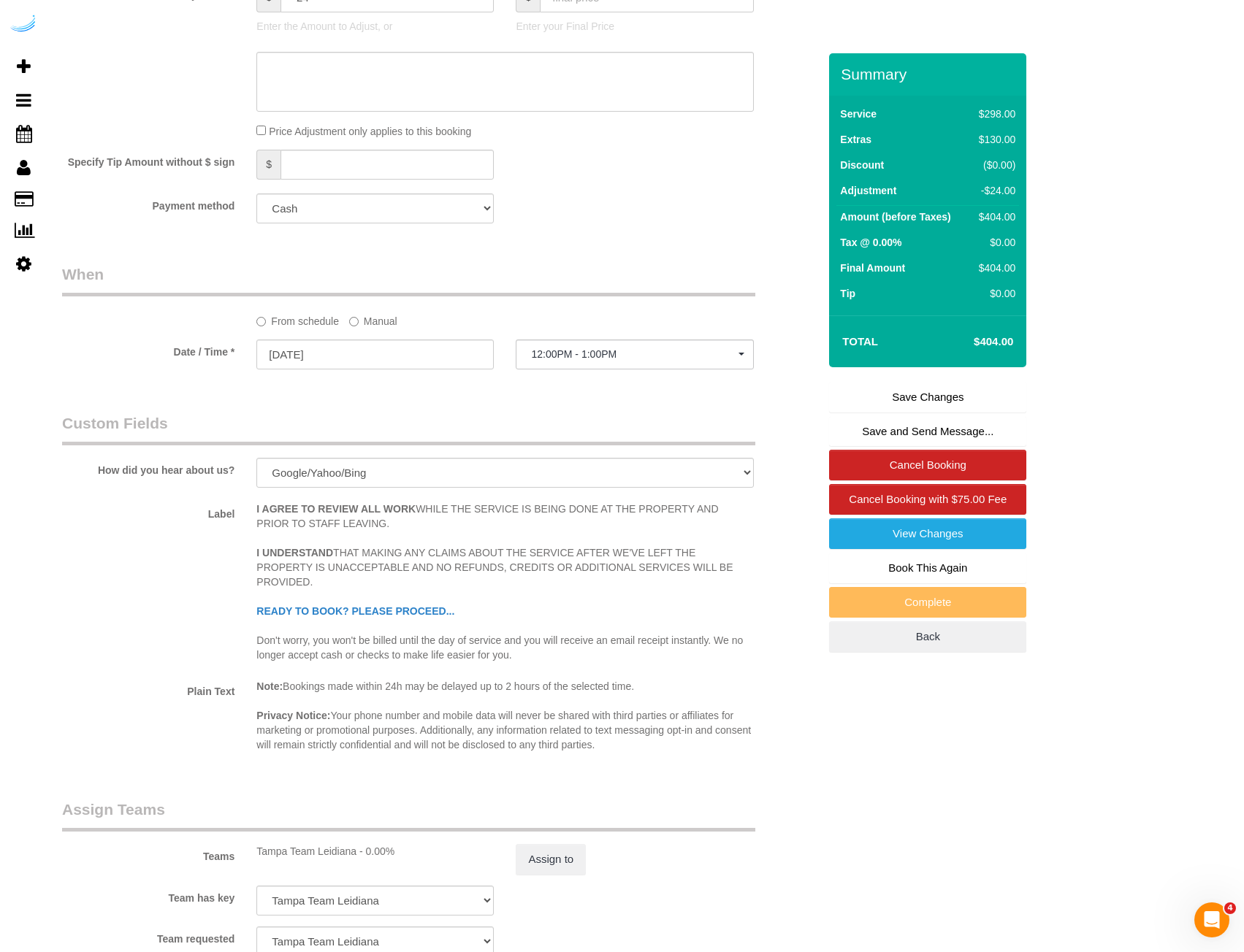
scroll to position [1641, 0]
type textarea "Payment for service made through Quickbooks invoice #1494A for $404.79 on [DATE]"
click at [915, 398] on link "Save Changes" at bounding box center [928, 397] width 197 height 30
